Goal: Task Accomplishment & Management: Use online tool/utility

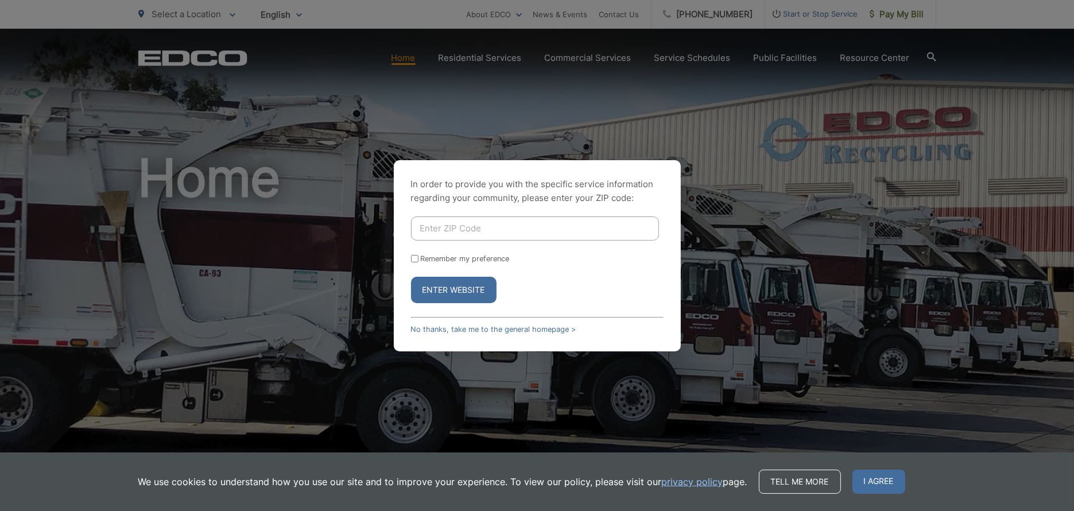
click at [512, 227] on input "Enter ZIP Code" at bounding box center [535, 228] width 248 height 24
type input "92027"
click at [464, 283] on button "Enter Website" at bounding box center [454, 290] width 86 height 26
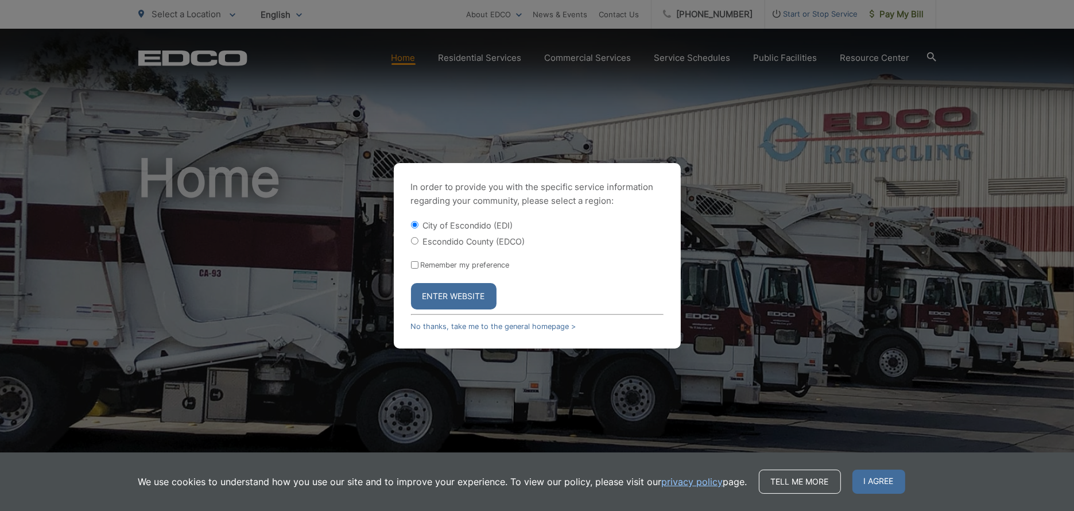
click at [413, 241] on input "Escondido County (EDCO)" at bounding box center [414, 240] width 7 height 7
radio input "true"
click at [468, 295] on button "Enter Website" at bounding box center [454, 296] width 86 height 26
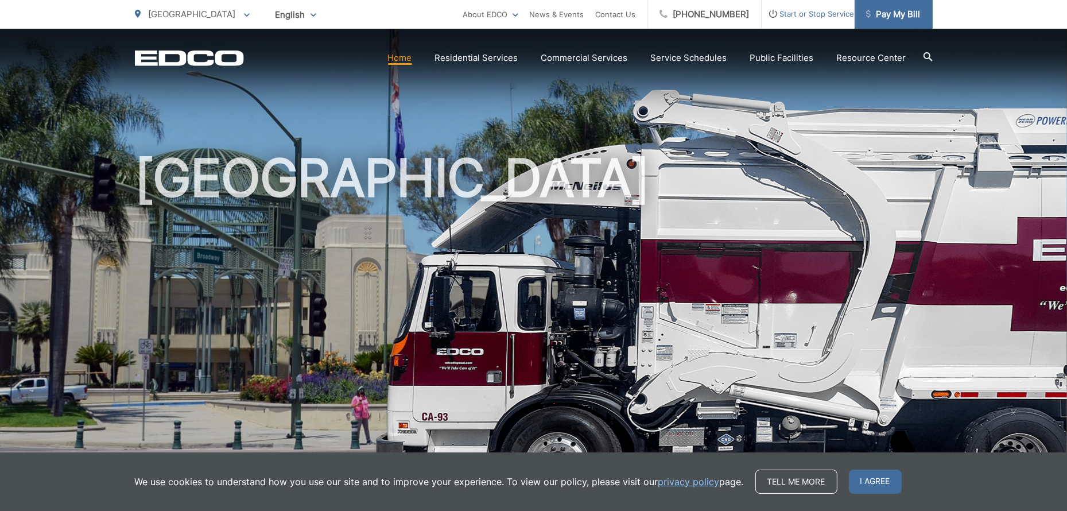
click at [900, 22] on link "Pay My Bill" at bounding box center [894, 14] width 78 height 29
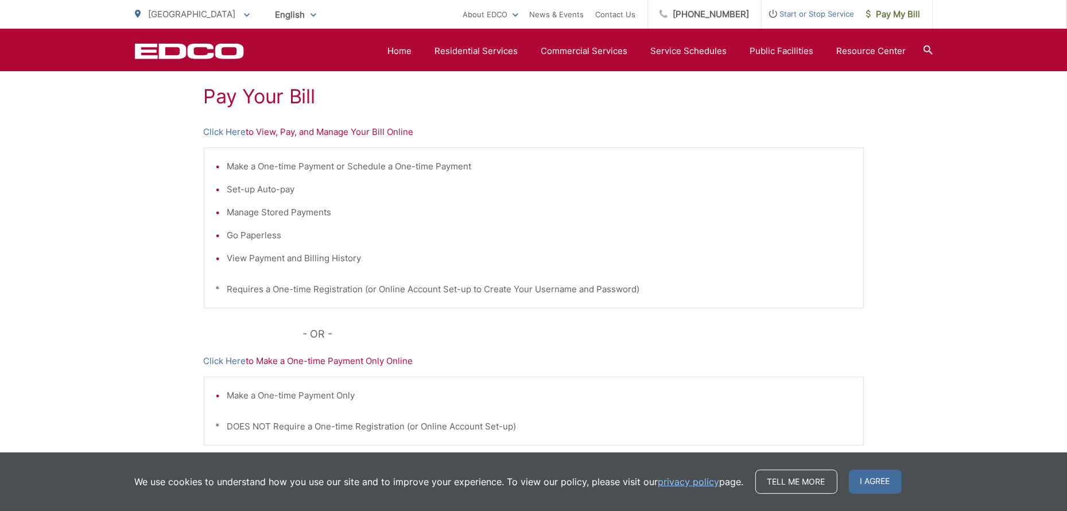
scroll to position [230, 0]
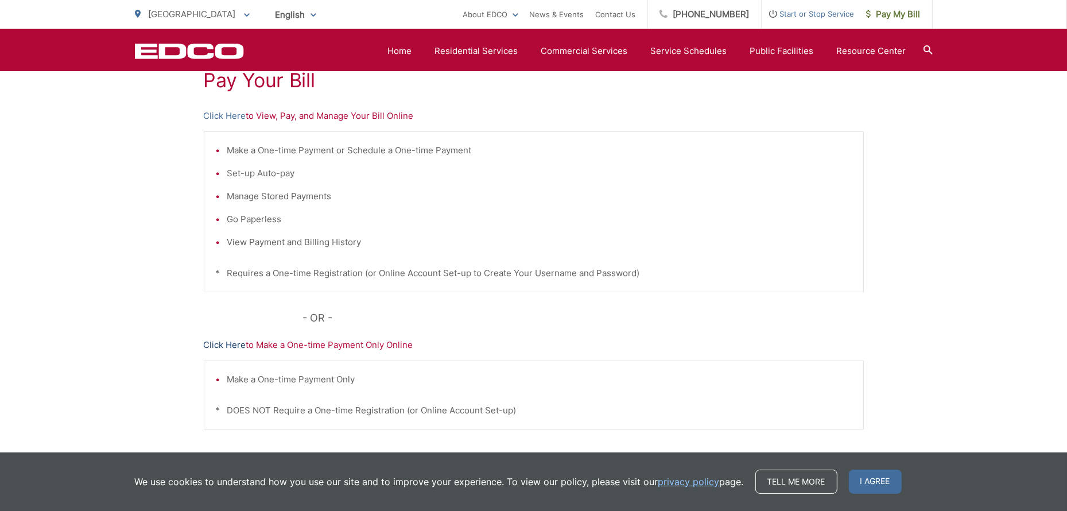
click at [222, 344] on link "Click Here" at bounding box center [225, 345] width 42 height 14
